Goal: Task Accomplishment & Management: Manage account settings

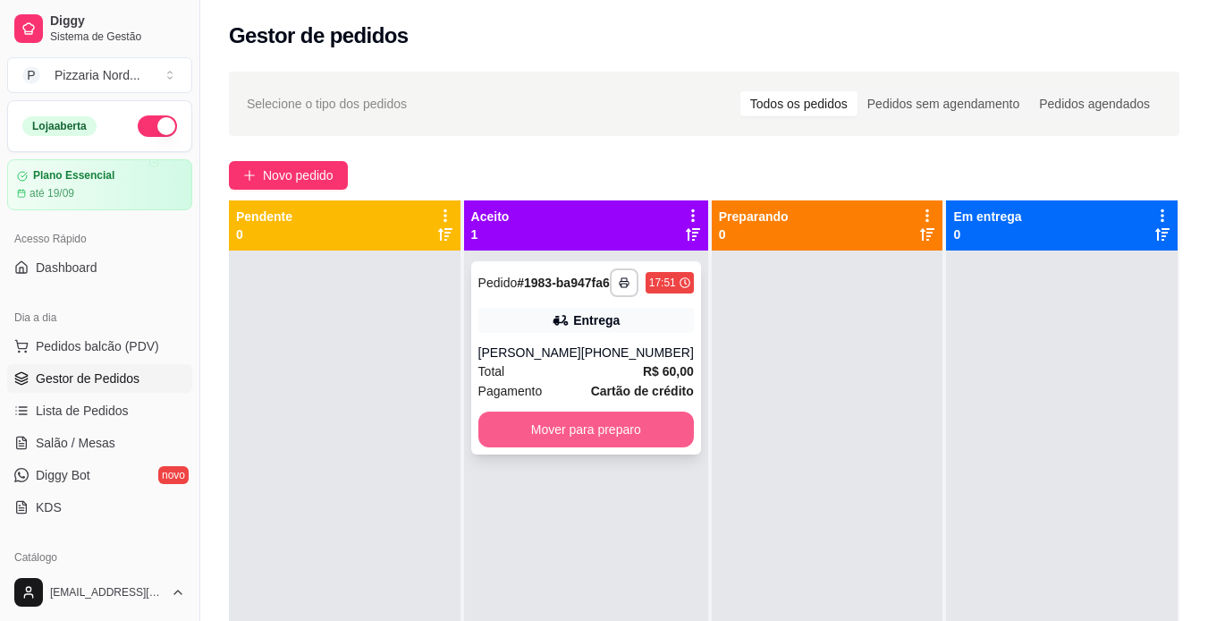
click at [597, 441] on button "Mover para preparo" at bounding box center [586, 429] width 216 height 36
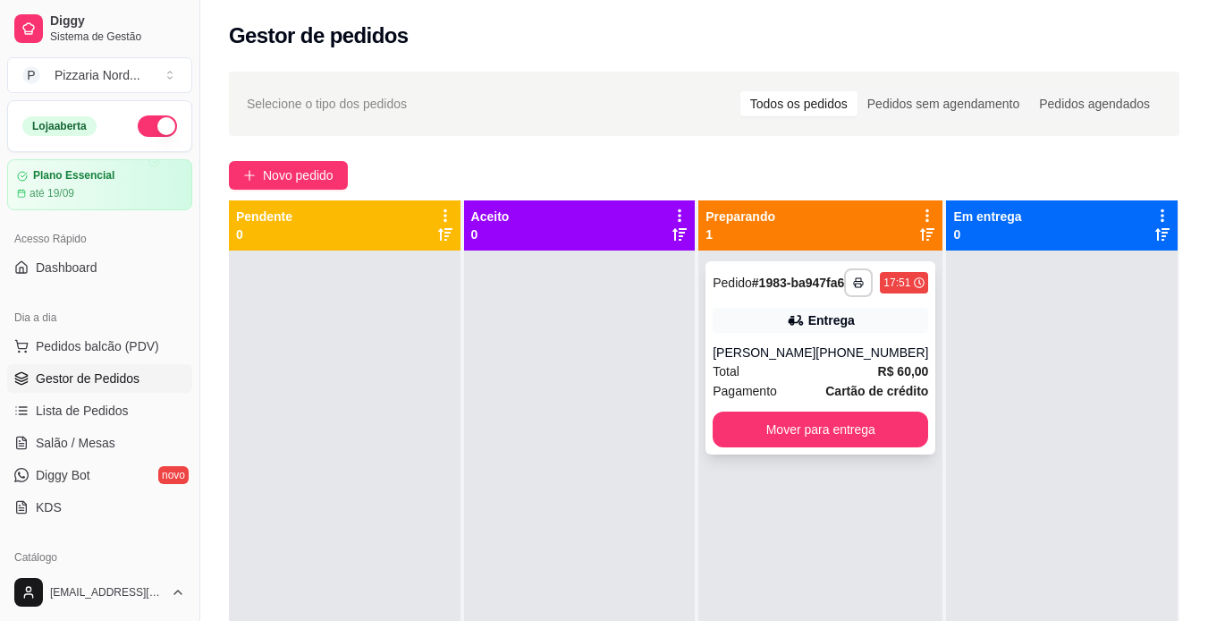
click at [831, 293] on div "Pedido # 1983-ba947fa6" at bounding box center [778, 282] width 131 height 21
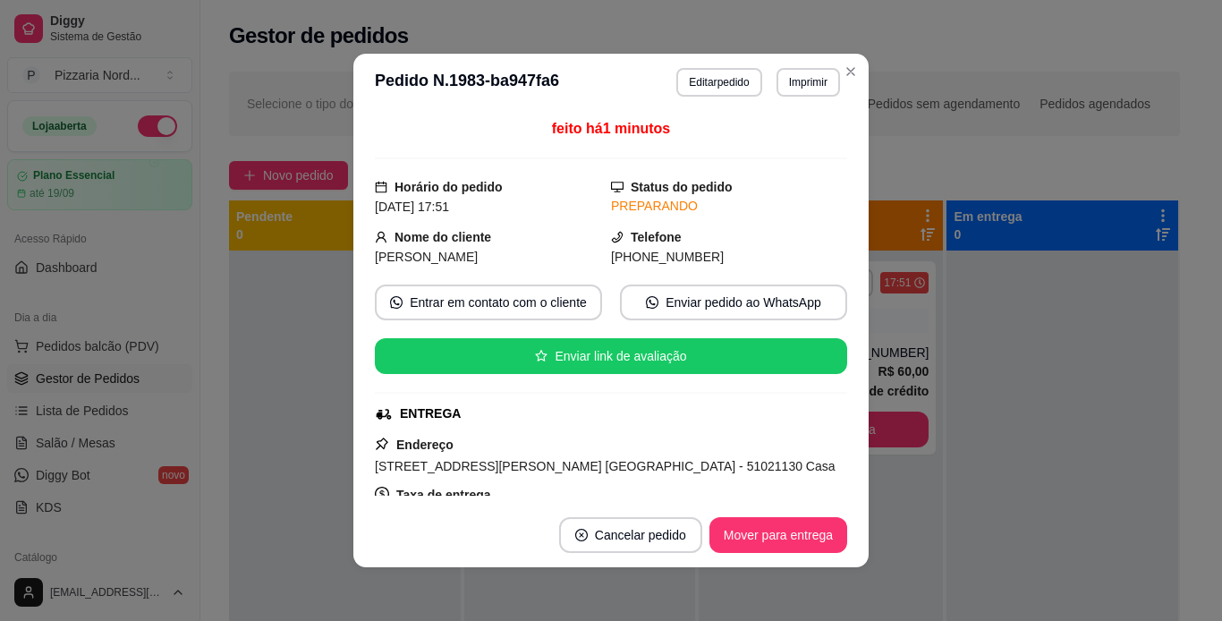
scroll to position [330, 0]
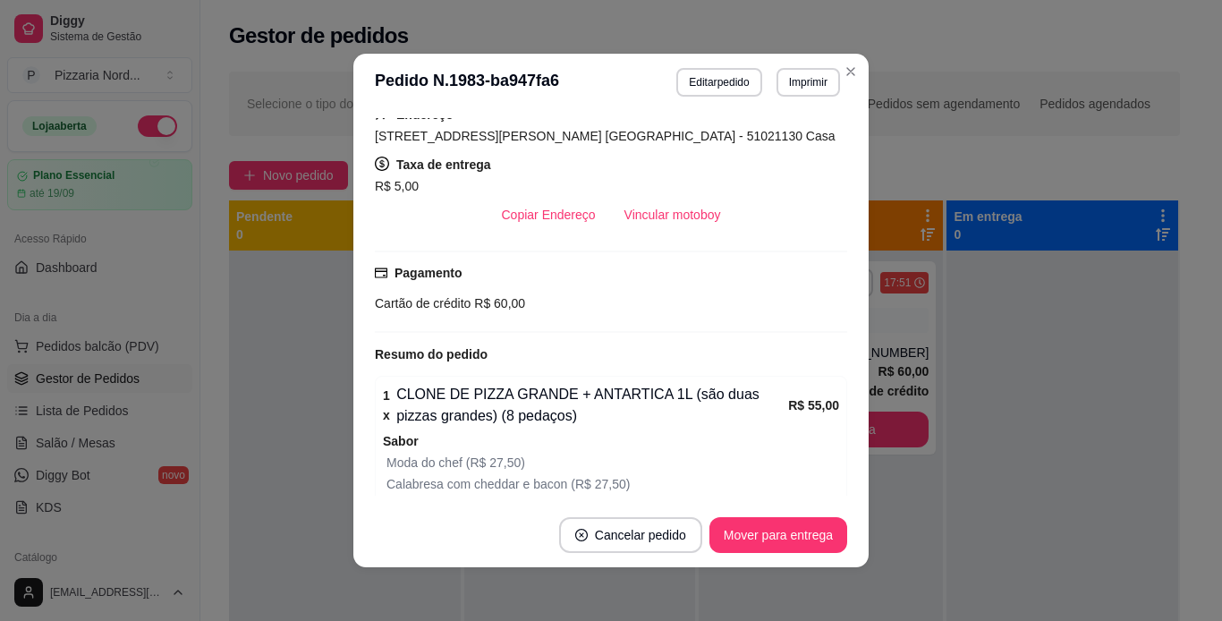
click at [794, 100] on header "**********" at bounding box center [610, 82] width 515 height 57
click at [799, 92] on button "Imprimir" at bounding box center [808, 82] width 62 height 28
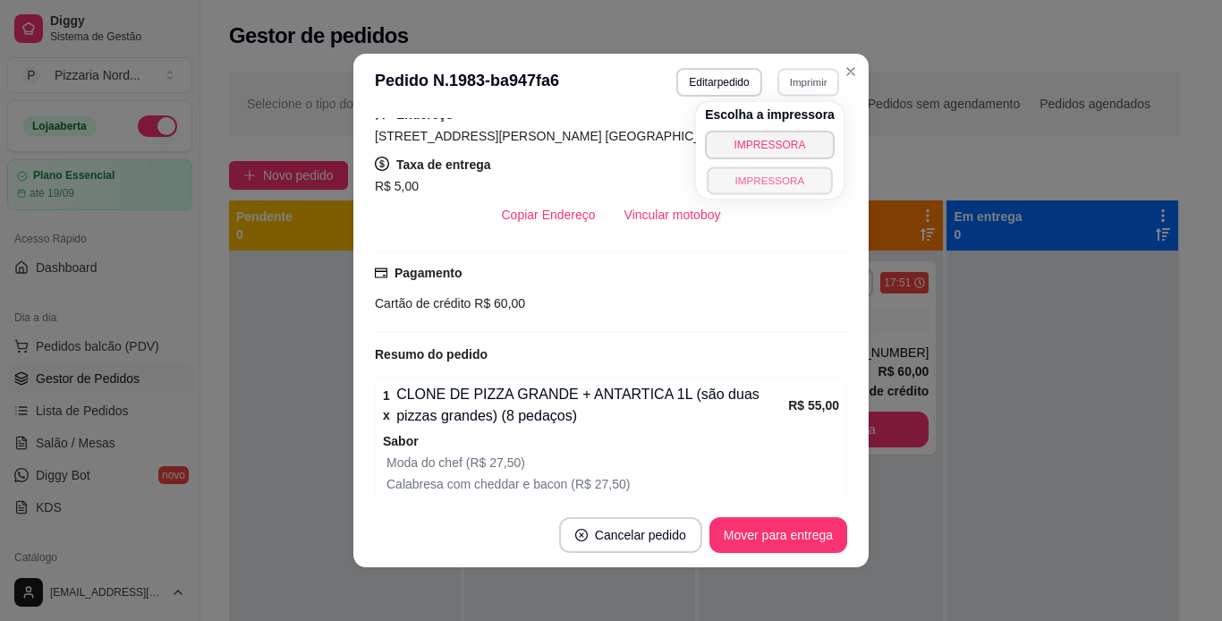
click at [803, 183] on button "IMPRESSORA" at bounding box center [769, 180] width 125 height 28
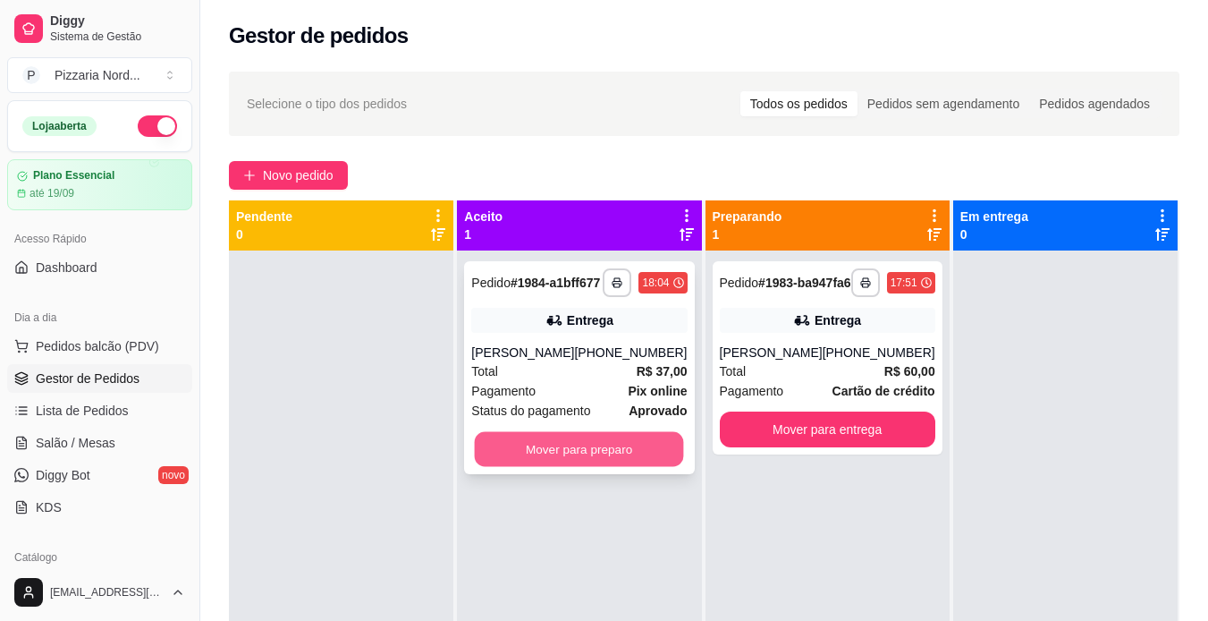
click at [563, 455] on button "Mover para preparo" at bounding box center [579, 449] width 209 height 35
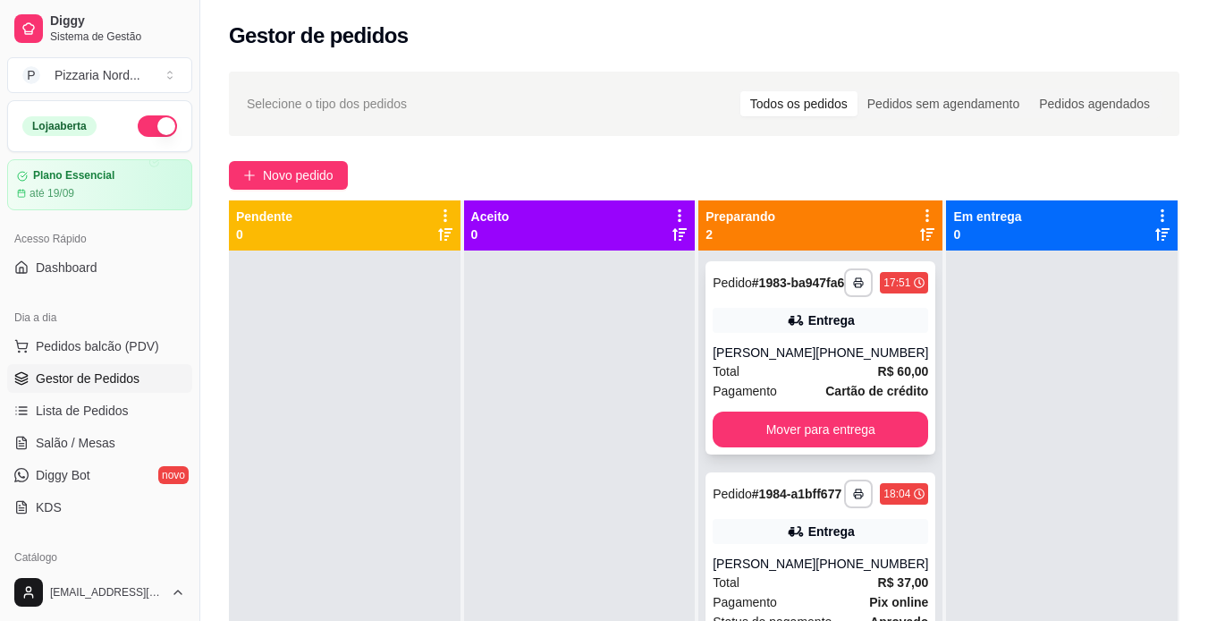
click at [789, 322] on div "Entrega" at bounding box center [821, 320] width 216 height 25
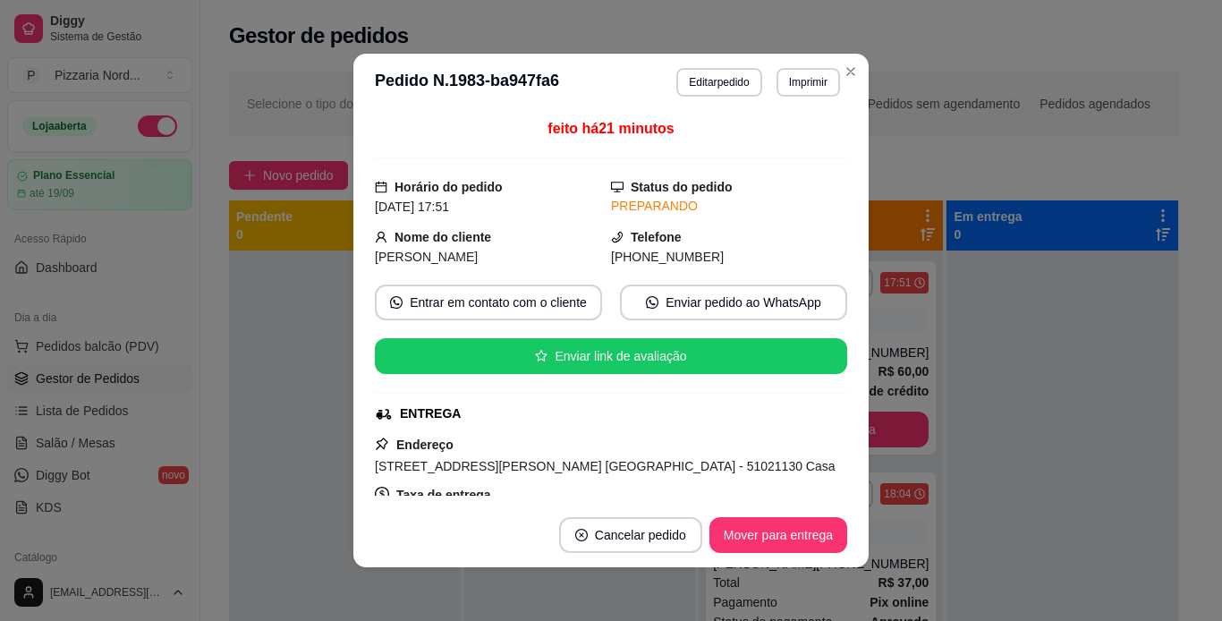
click at [818, 426] on div "feito há 21 minutos Horário do pedido [DATE] 17:51 Status do pedido PREPARANDO …" at bounding box center [611, 306] width 472 height 377
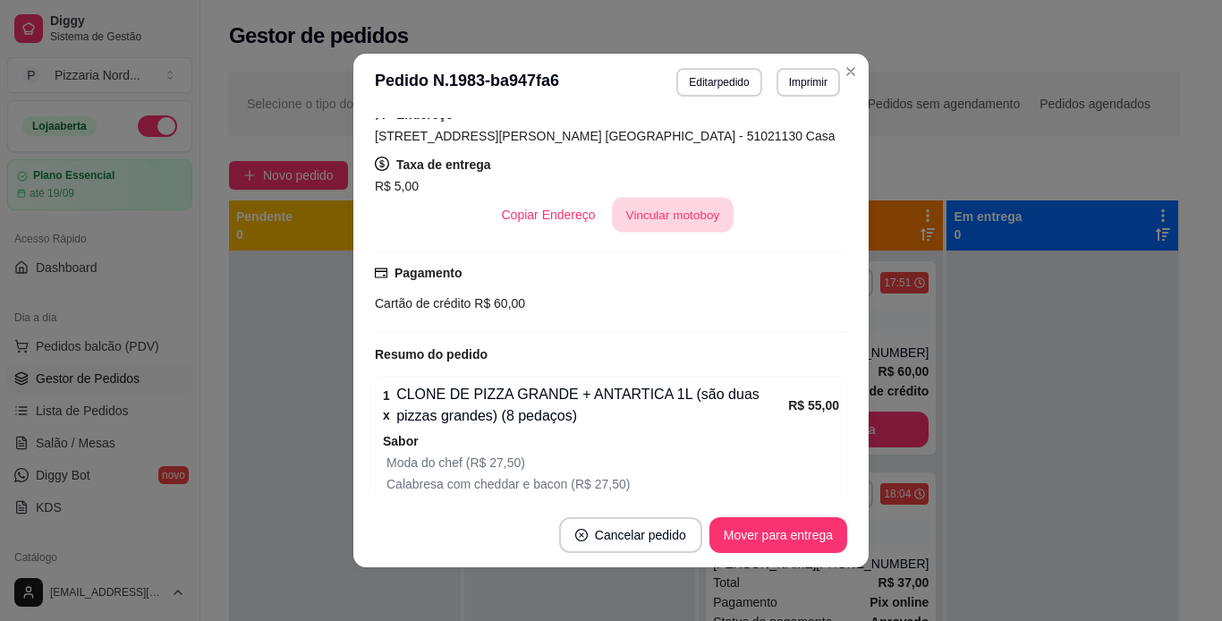
click at [688, 217] on button "Vincular motoboy" at bounding box center [673, 215] width 122 height 35
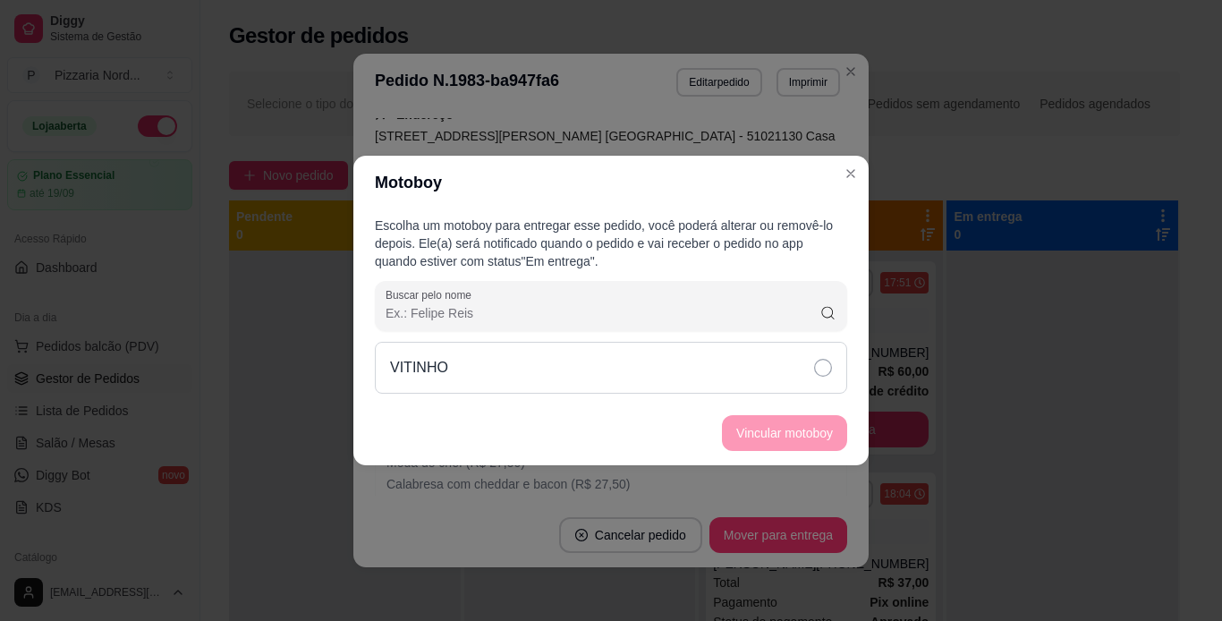
click at [739, 369] on div "VITINHO" at bounding box center [611, 368] width 472 height 52
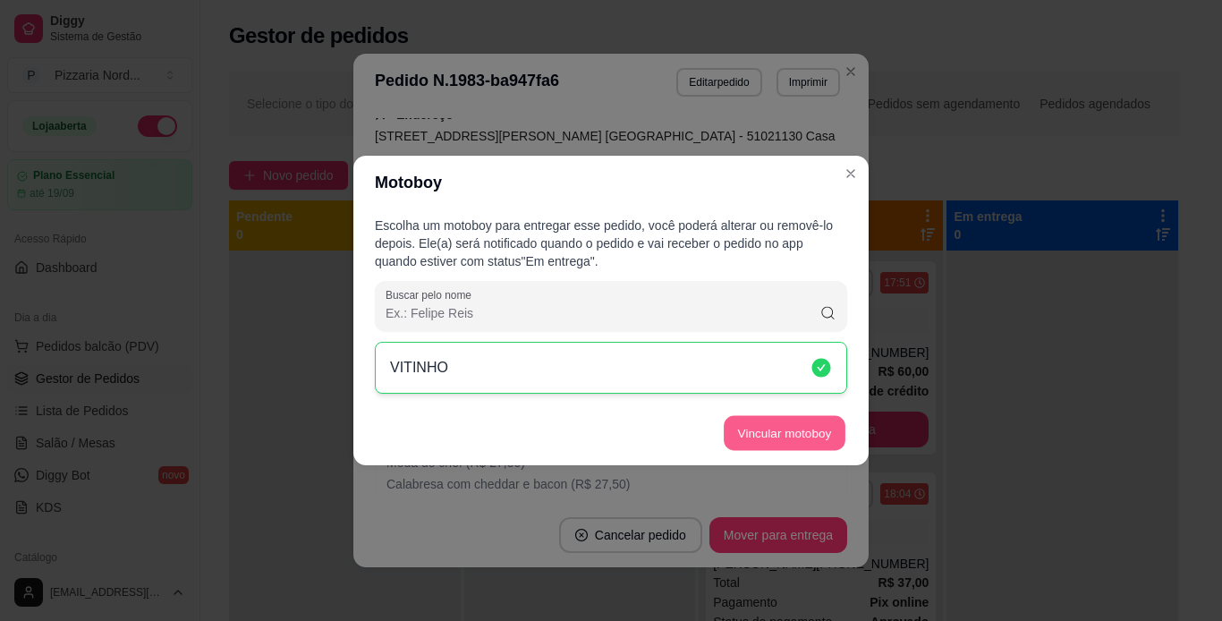
click at [810, 425] on button "Vincular motoboy" at bounding box center [785, 433] width 122 height 35
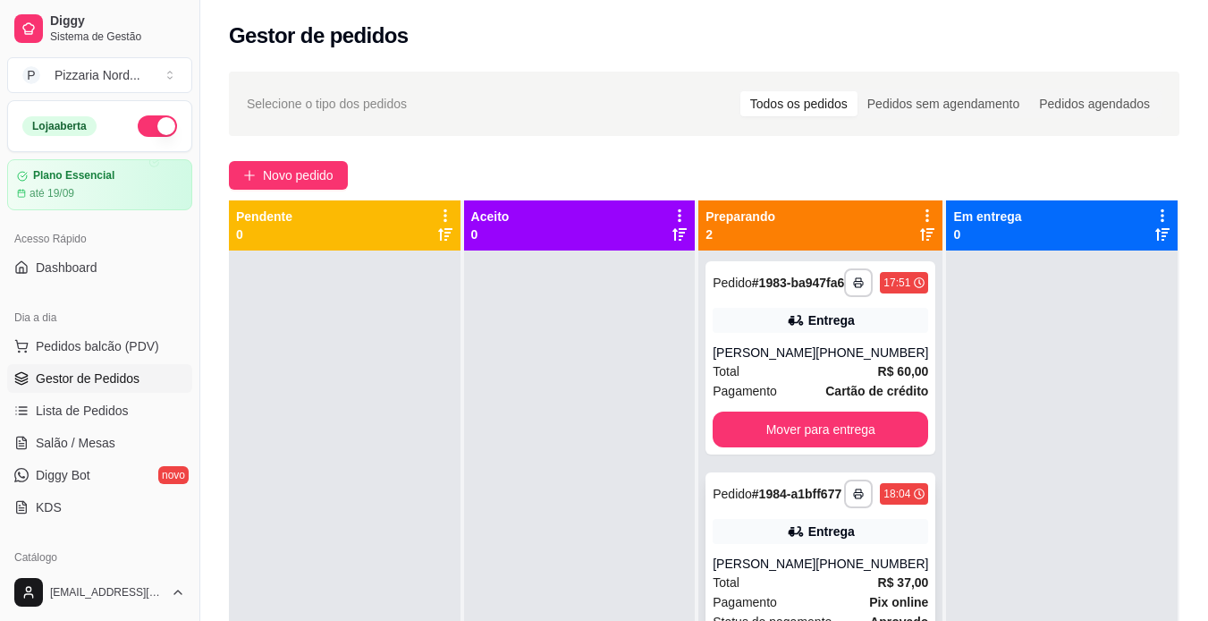
click at [823, 540] on div "Entrega" at bounding box center [832, 531] width 47 height 18
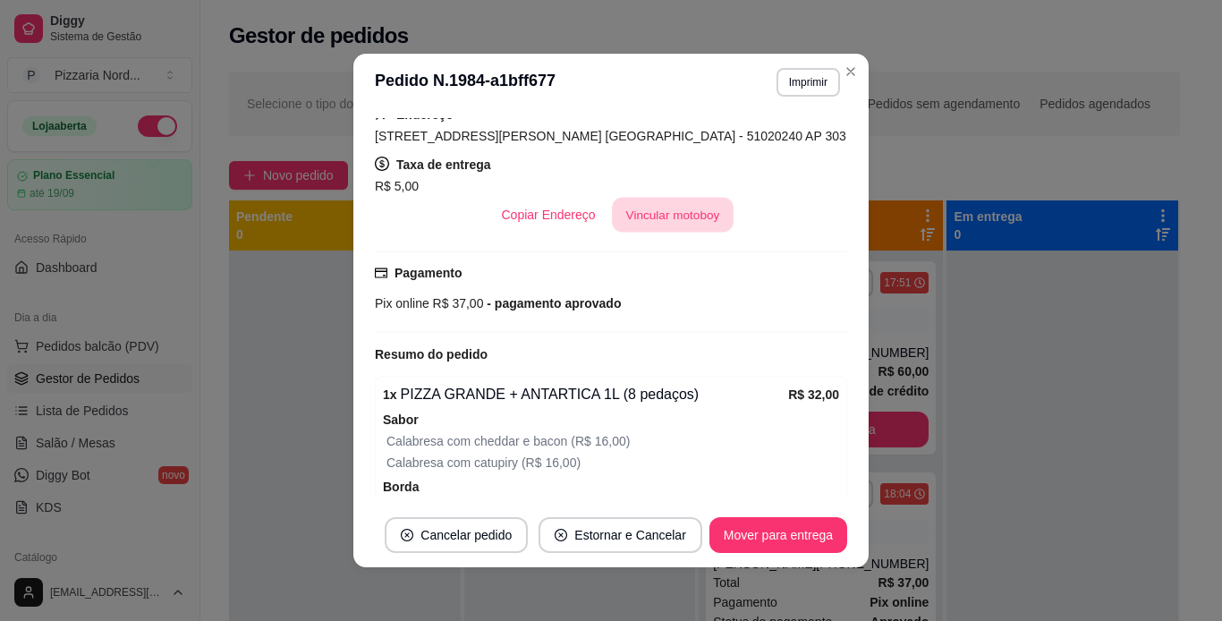
click at [688, 200] on button "Vincular motoboy" at bounding box center [673, 215] width 122 height 35
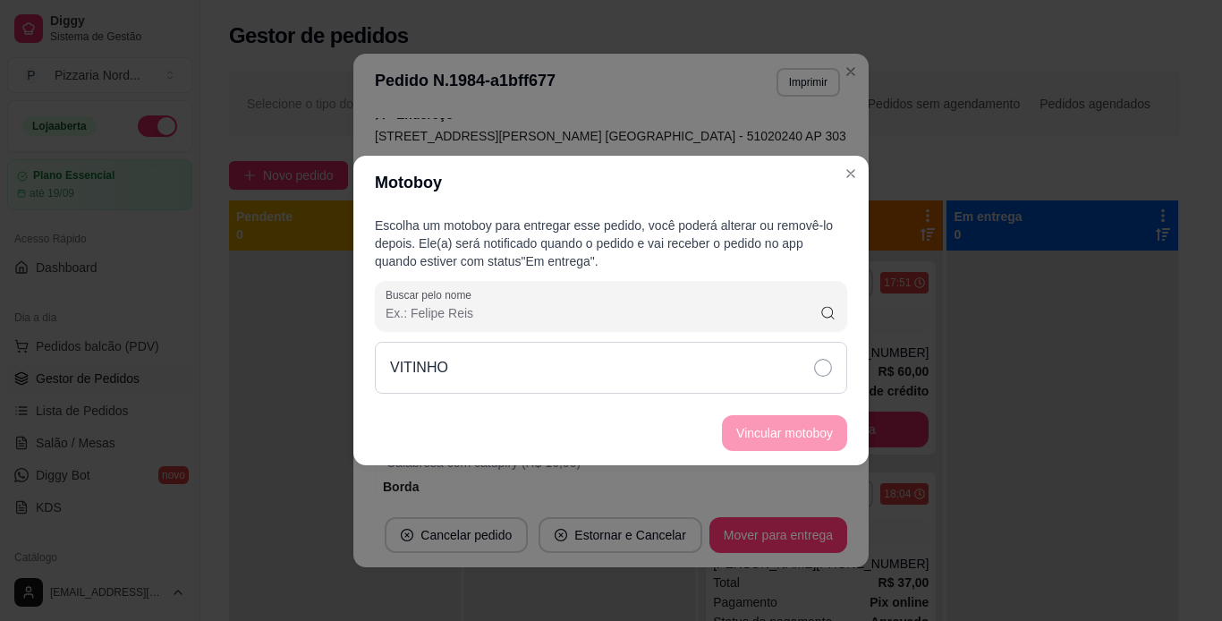
click at [739, 360] on div "VITINHO" at bounding box center [611, 368] width 472 height 52
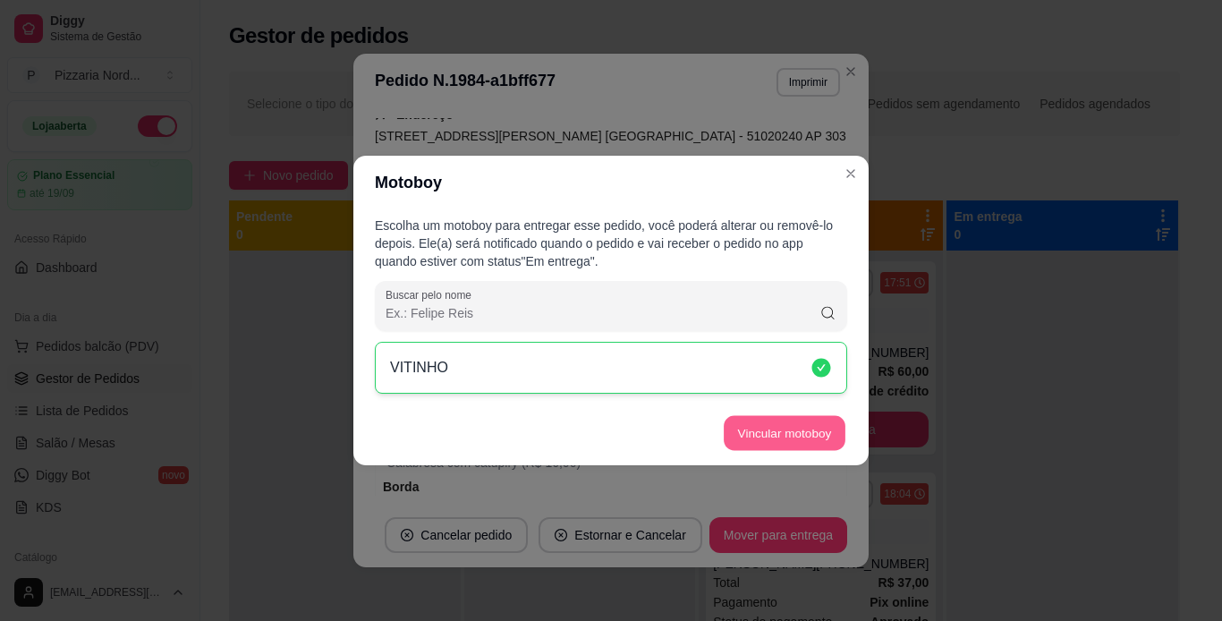
click at [800, 431] on button "Vincular motoboy" at bounding box center [785, 433] width 122 height 35
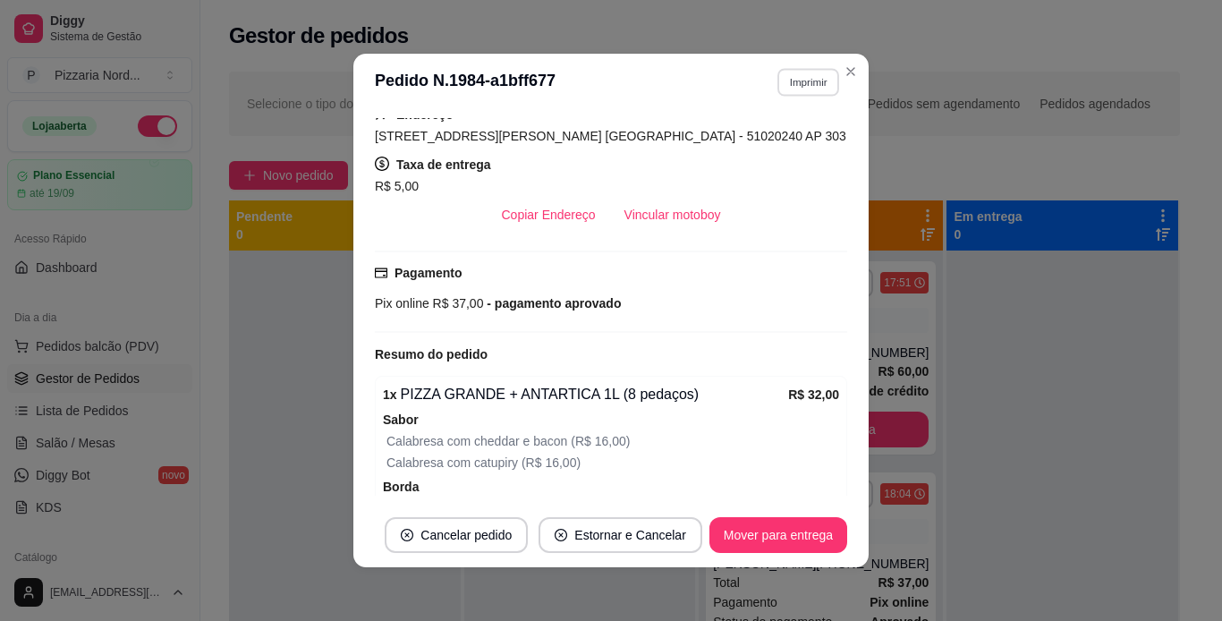
click at [816, 93] on button "Imprimir" at bounding box center [808, 82] width 62 height 28
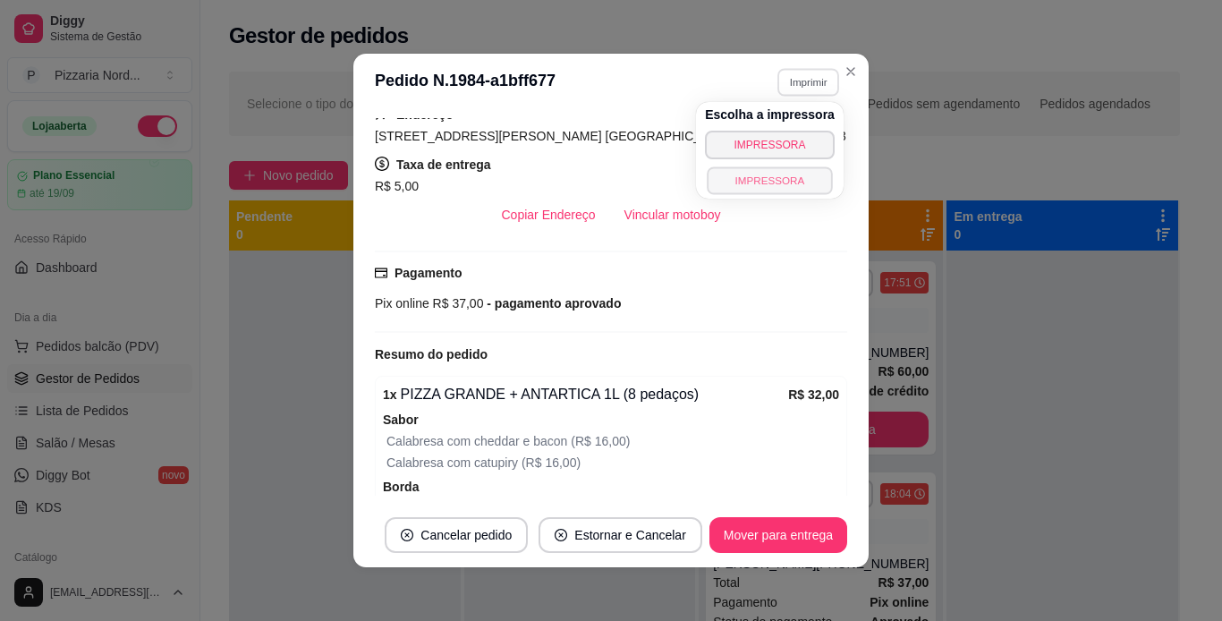
click at [792, 179] on button "IMPRESSORA" at bounding box center [769, 180] width 125 height 28
